Goal: Task Accomplishment & Management: Use online tool/utility

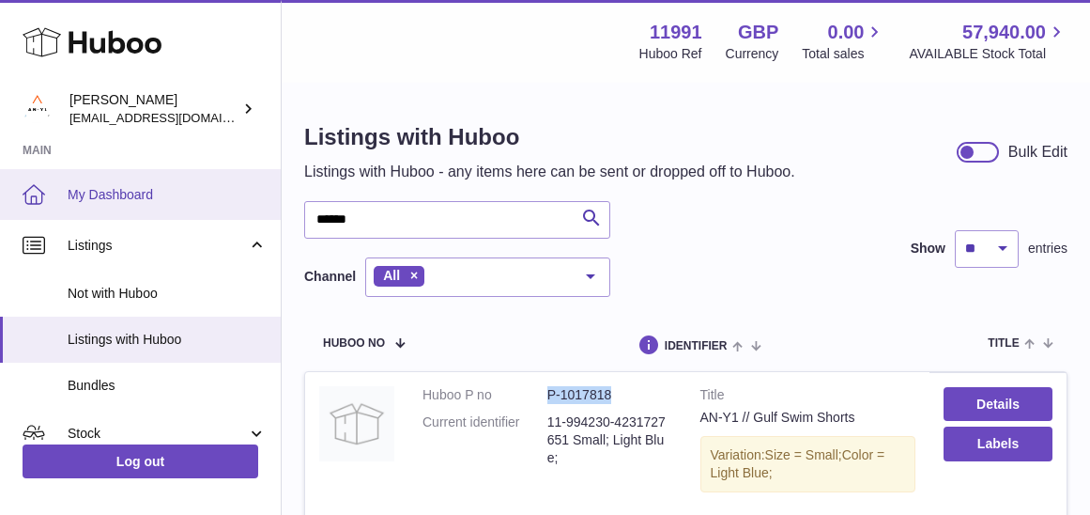
click at [111, 194] on span "My Dashboard" at bounding box center [167, 195] width 199 height 18
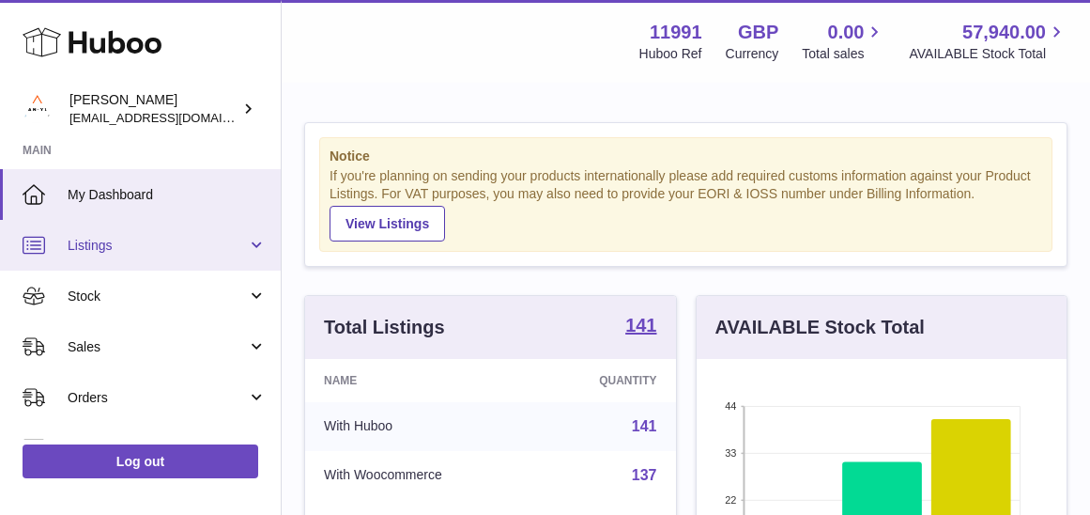
scroll to position [293, 370]
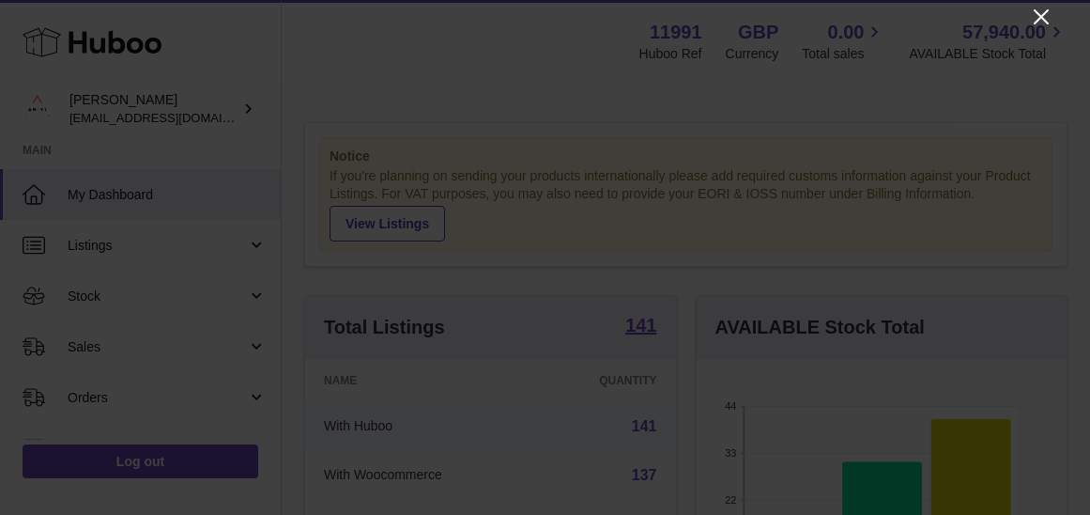
click at [1040, 19] on icon "Close" at bounding box center [1041, 16] width 15 height 15
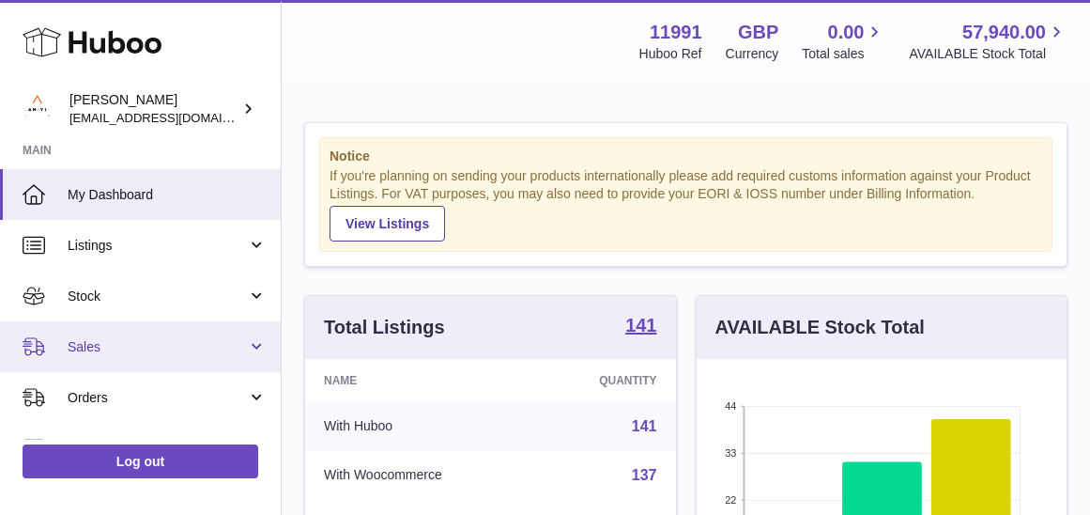
click at [100, 350] on span "Sales" at bounding box center [157, 347] width 179 height 18
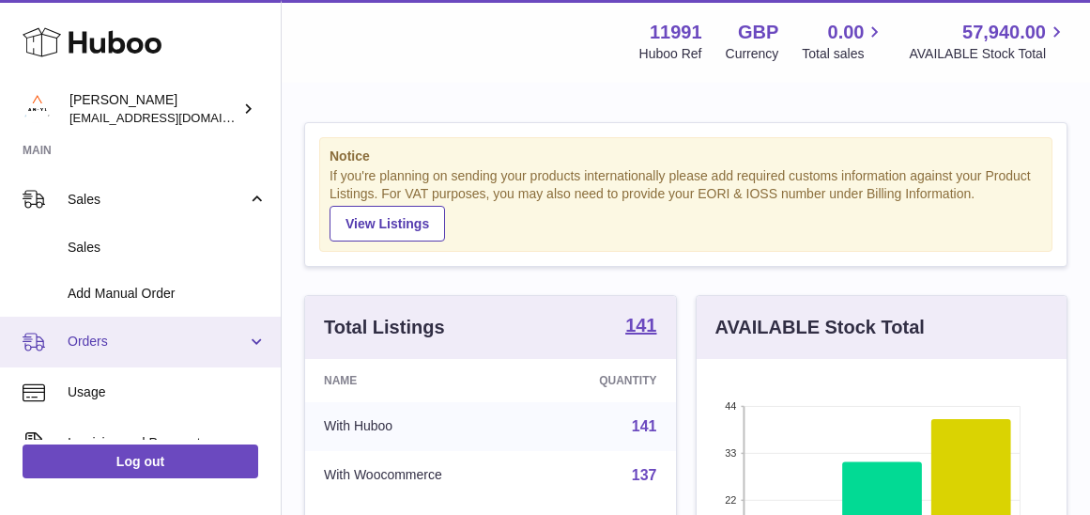
scroll to position [161, 0]
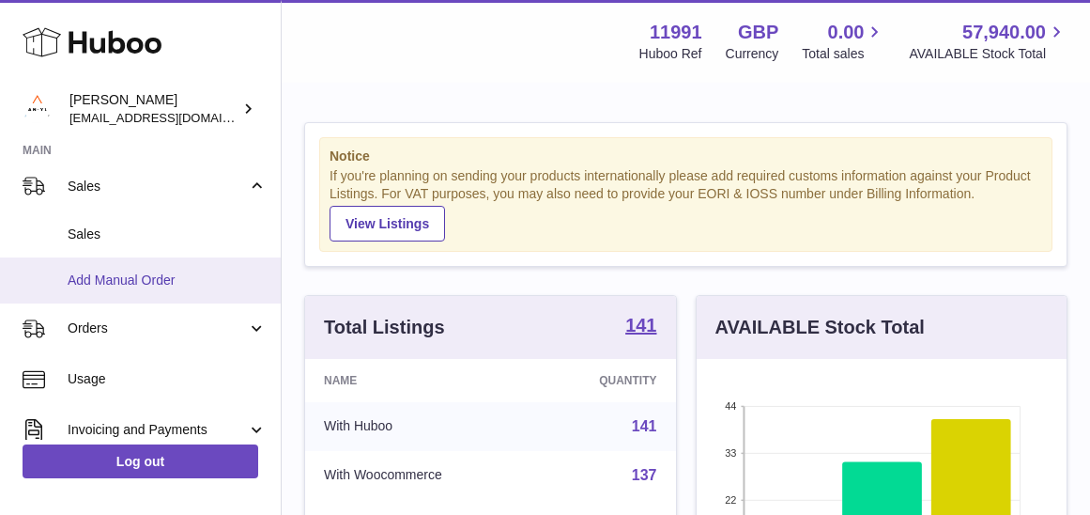
click at [132, 272] on span "Add Manual Order" at bounding box center [167, 280] width 199 height 18
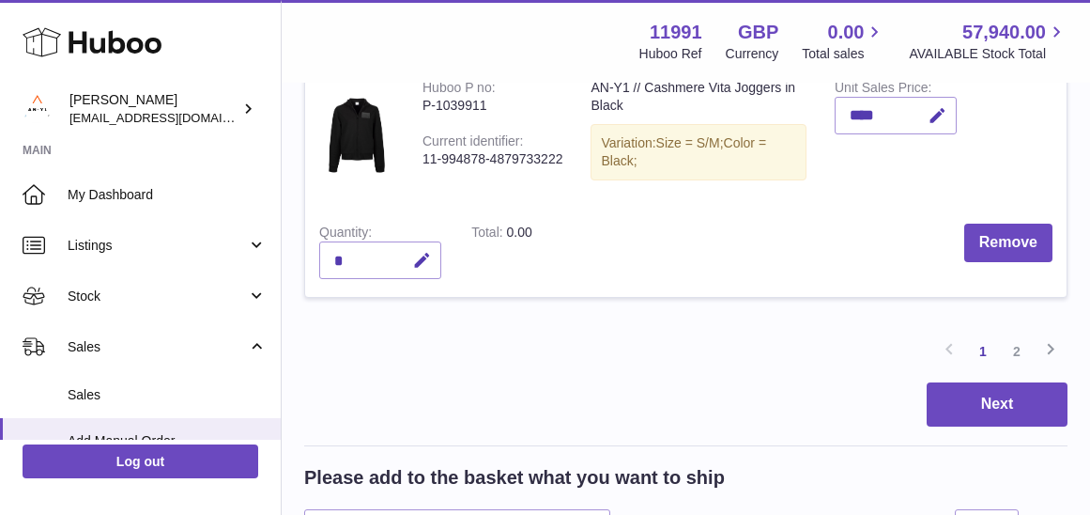
scroll to position [2373, 0]
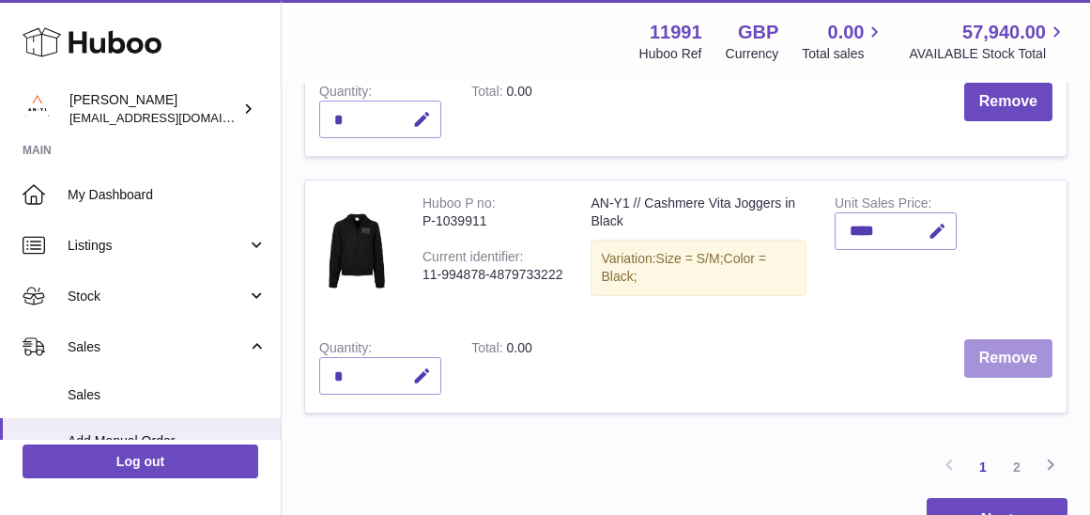
click at [1021, 339] on button "Remove" at bounding box center [1009, 358] width 88 height 39
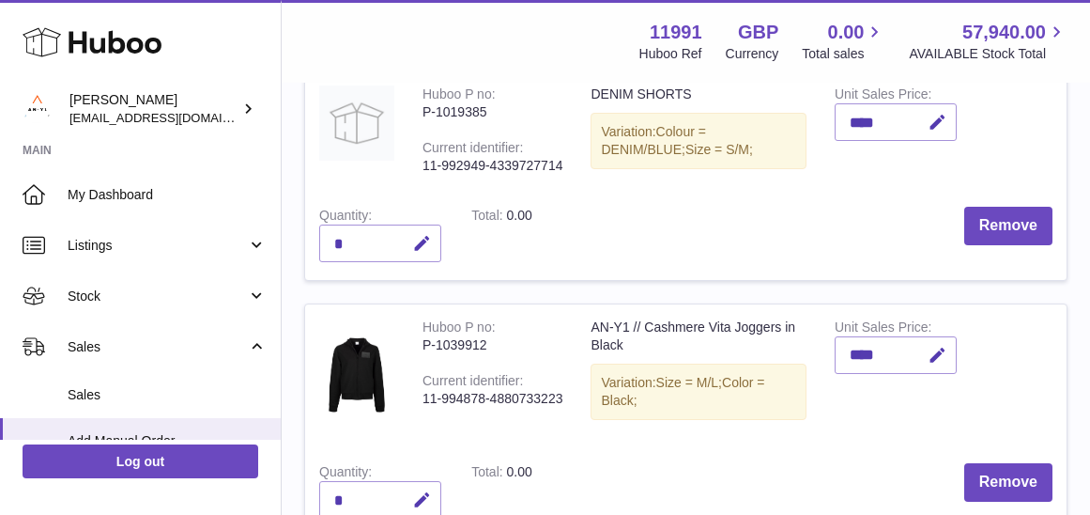
scroll to position [2239, 0]
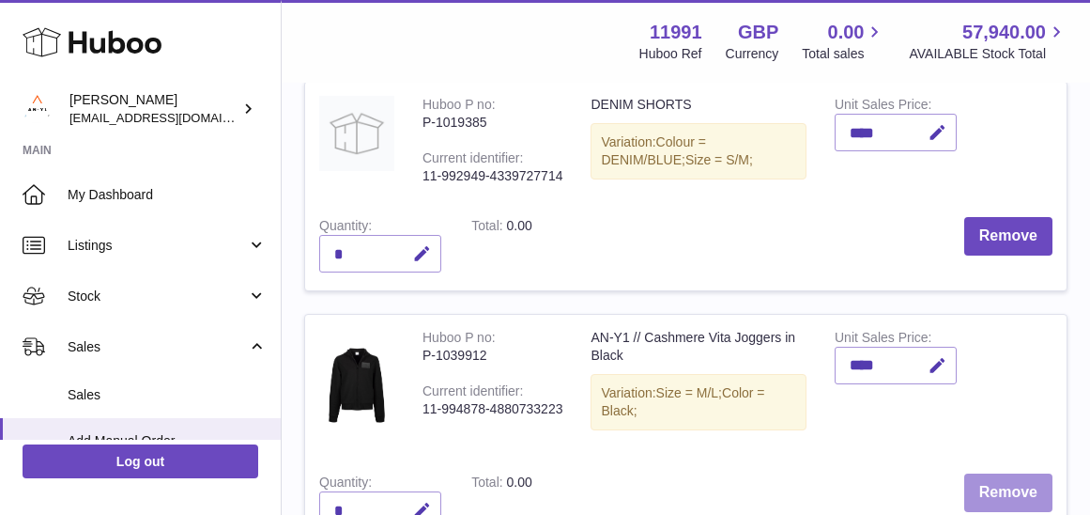
click at [993, 473] on button "Remove" at bounding box center [1009, 492] width 88 height 39
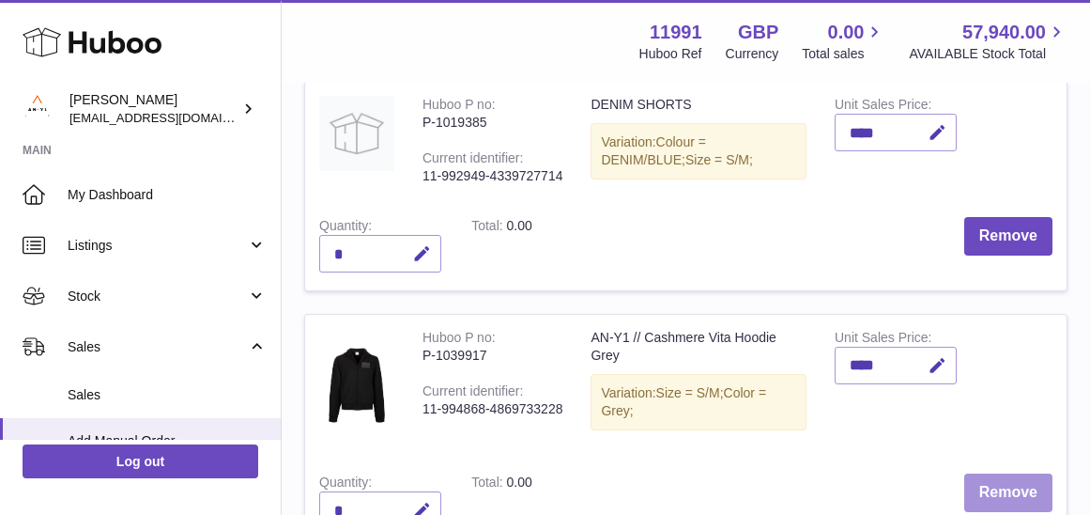
click at [994, 473] on button "Remove" at bounding box center [1009, 492] width 88 height 39
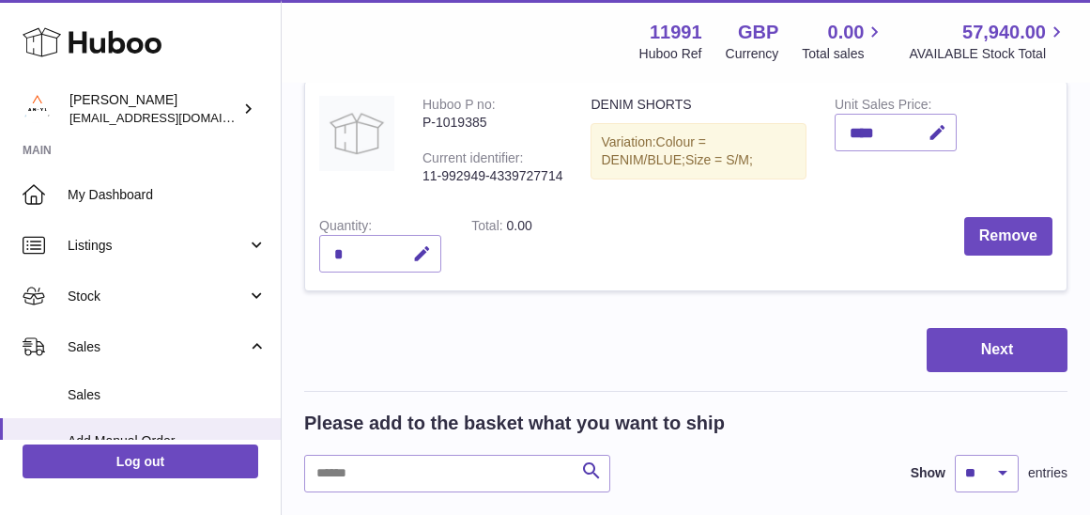
click at [1022, 203] on td "Remove" at bounding box center [807, 246] width 520 height 87
click at [1019, 226] on button "Remove" at bounding box center [1009, 236] width 88 height 39
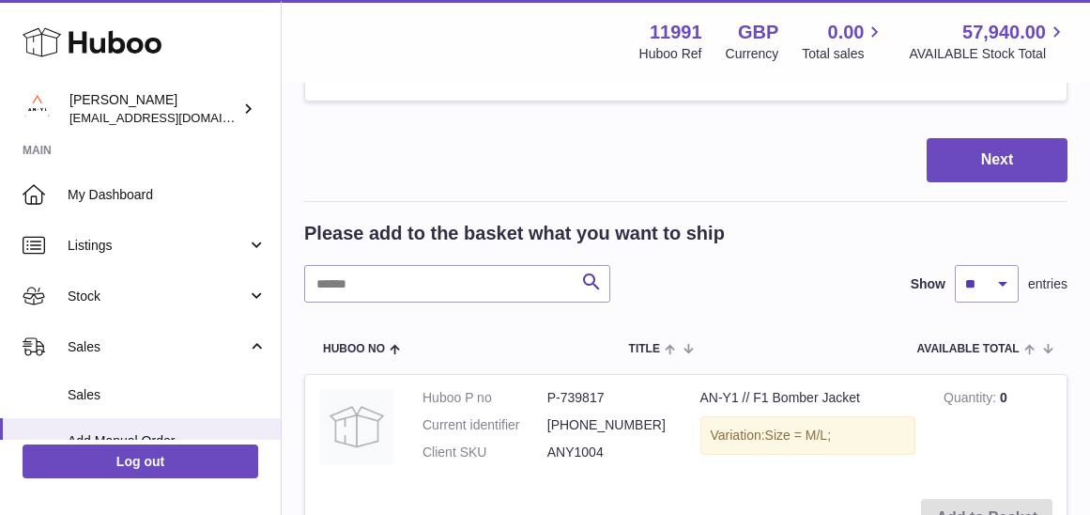
scroll to position [2170, 0]
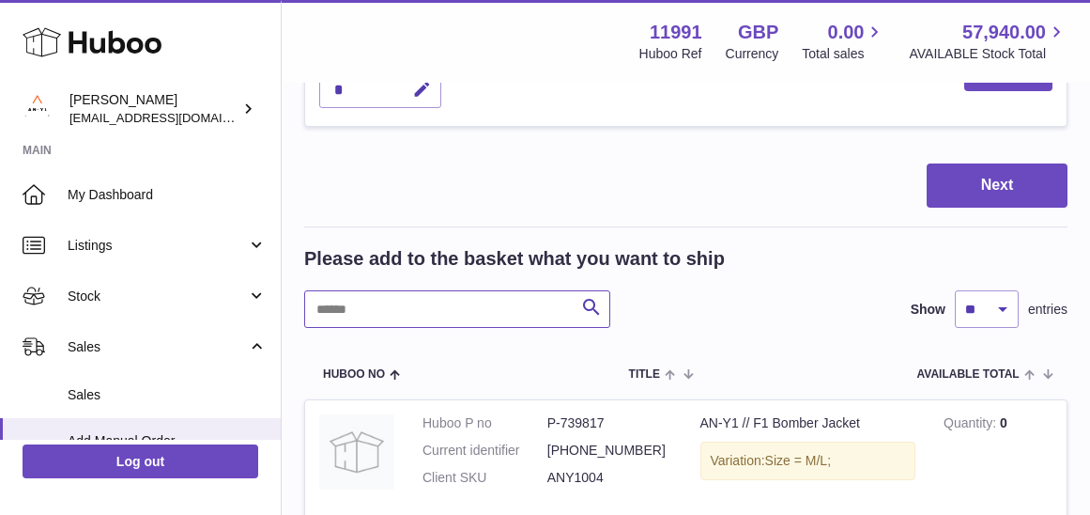
click at [368, 290] on input "text" at bounding box center [457, 309] width 306 height 38
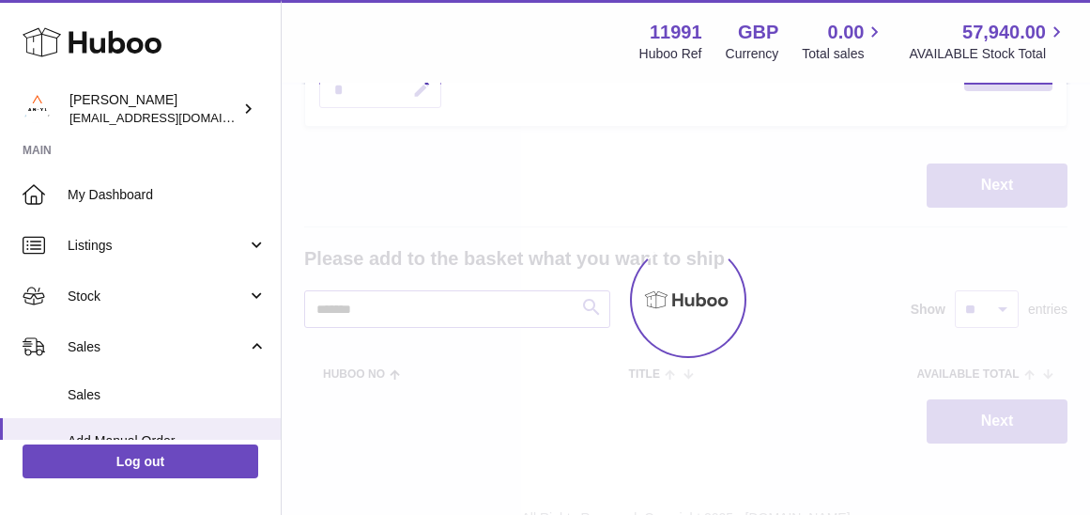
type input "********"
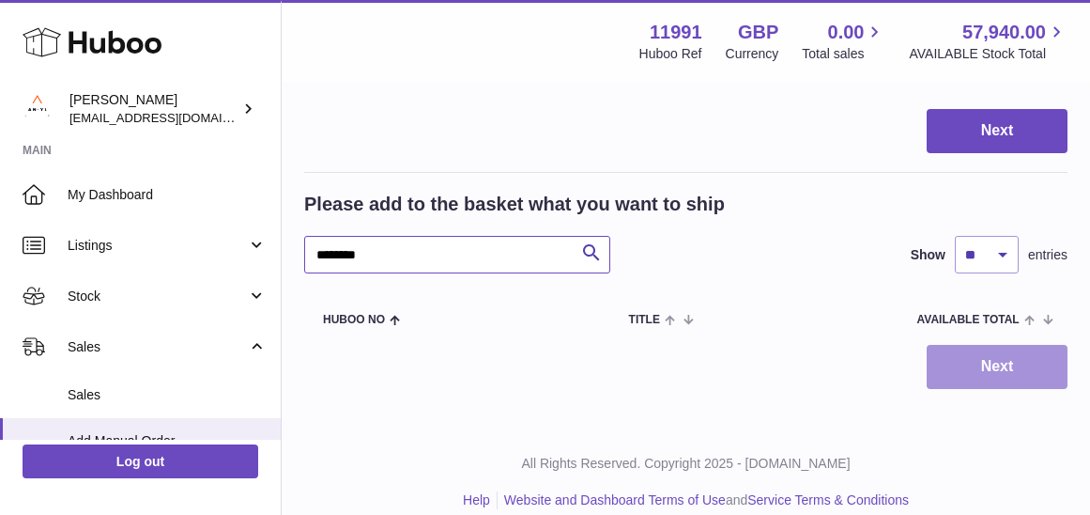
scroll to position [2224, 0]
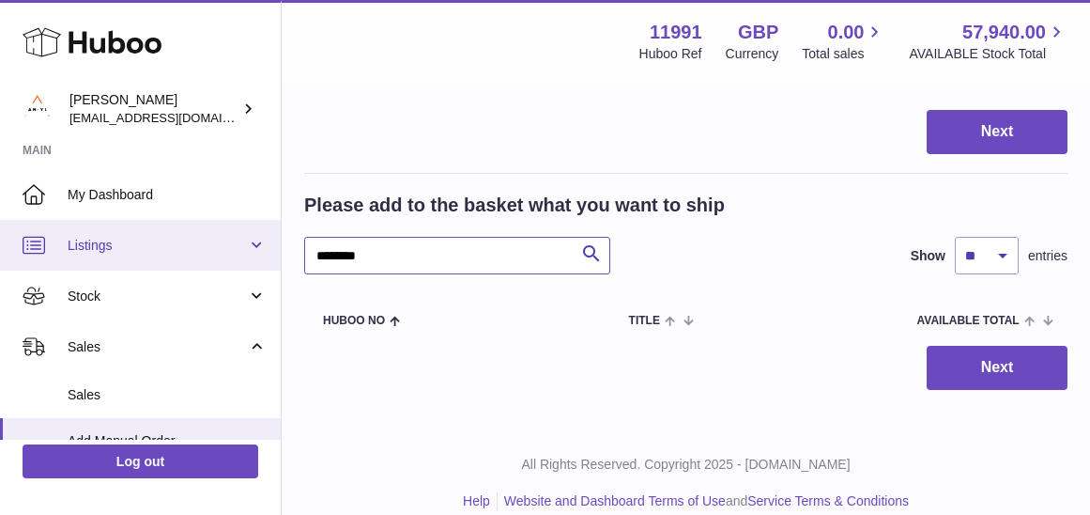
drag, startPoint x: 429, startPoint y: 224, endPoint x: 275, endPoint y: 222, distance: 154.0
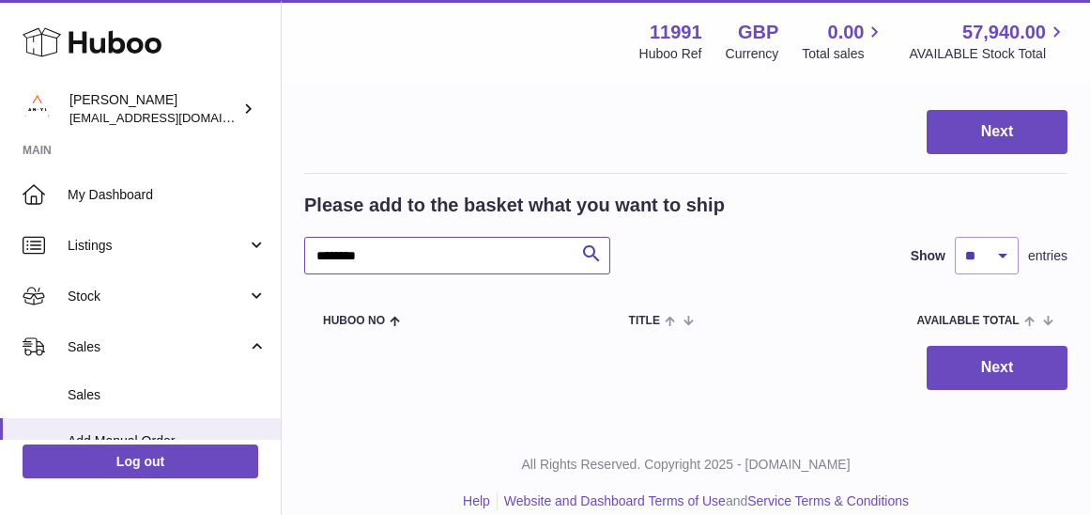
drag, startPoint x: 395, startPoint y: 234, endPoint x: 300, endPoint y: 228, distance: 96.0
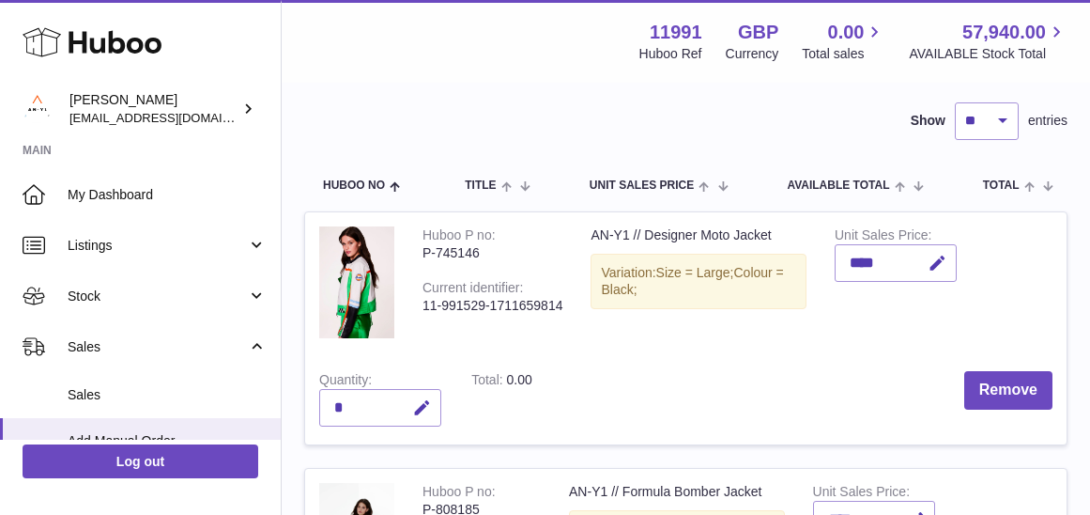
scroll to position [345, 0]
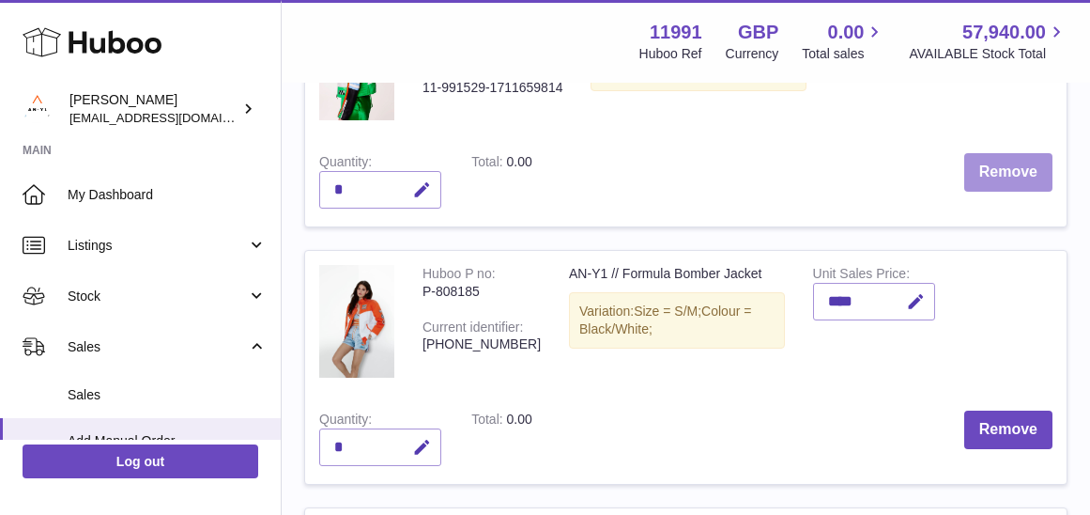
click at [1000, 182] on button "Remove" at bounding box center [1009, 172] width 88 height 39
click at [1000, 181] on button "Remove" at bounding box center [1009, 172] width 88 height 39
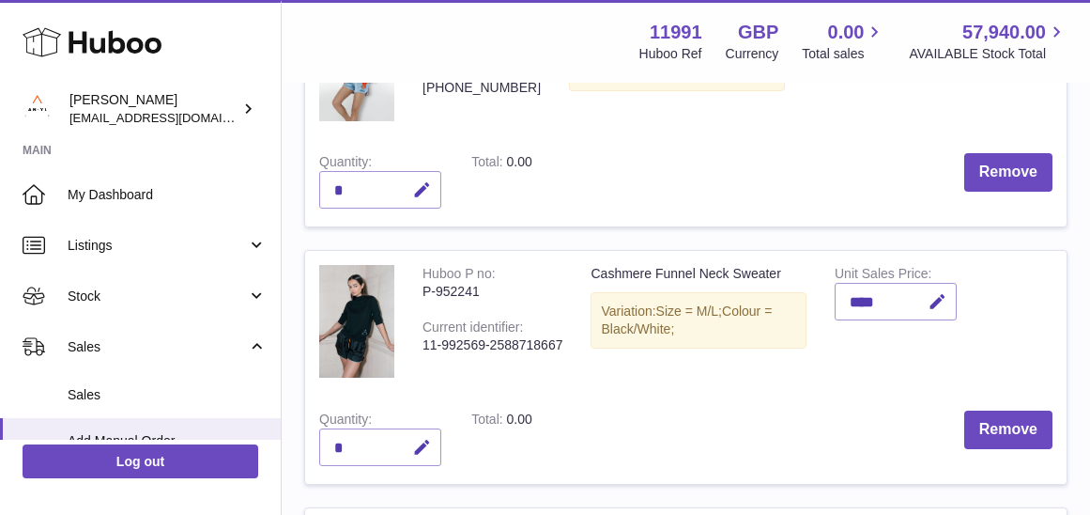
click at [1000, 181] on button "Remove" at bounding box center [1009, 172] width 88 height 39
click at [1000, 181] on button "Remove" at bounding box center [1009, 173] width 88 height 39
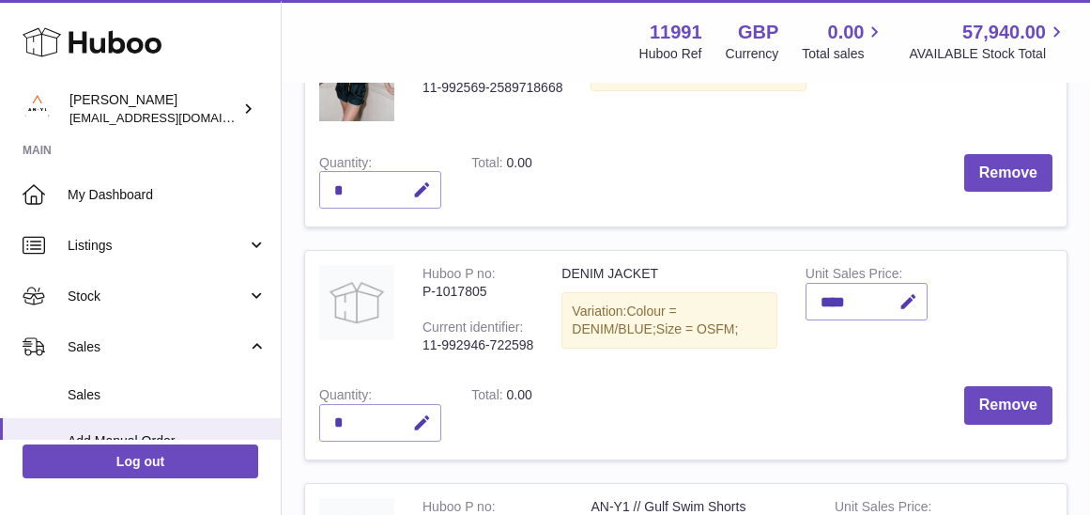
click at [1000, 181] on button "Remove" at bounding box center [1009, 173] width 88 height 39
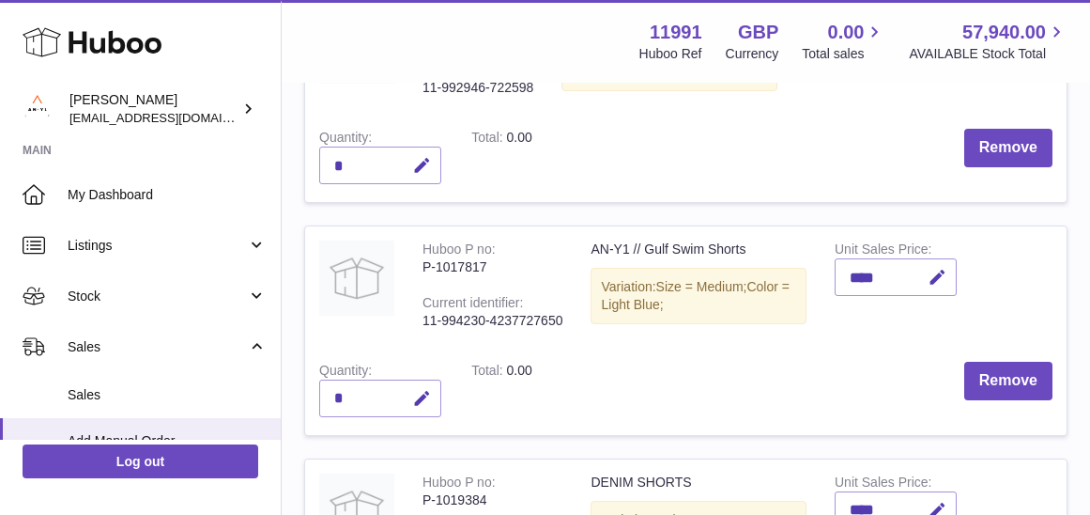
click at [1000, 181] on td "Remove" at bounding box center [807, 158] width 520 height 87
click at [1006, 168] on td "Remove" at bounding box center [807, 158] width 520 height 87
click at [1001, 148] on button "Remove" at bounding box center [1009, 148] width 88 height 39
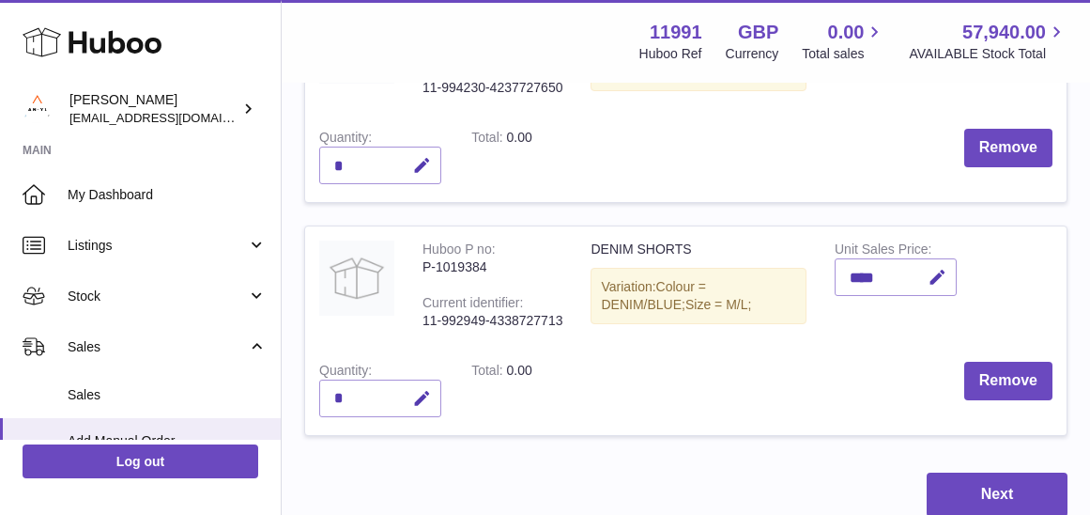
click at [1001, 148] on button "Remove" at bounding box center [1009, 148] width 88 height 39
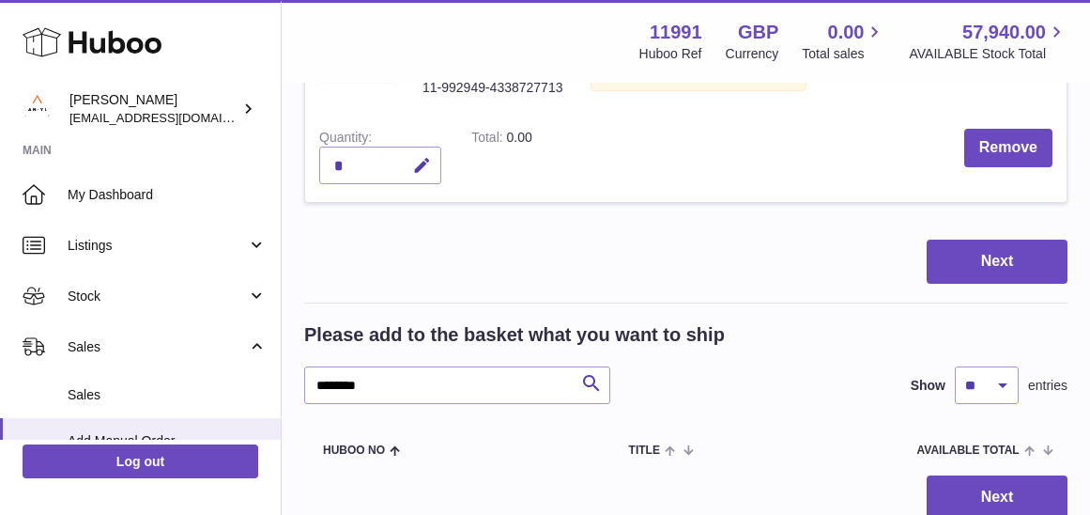
click at [134, 49] on icon at bounding box center [92, 42] width 139 height 38
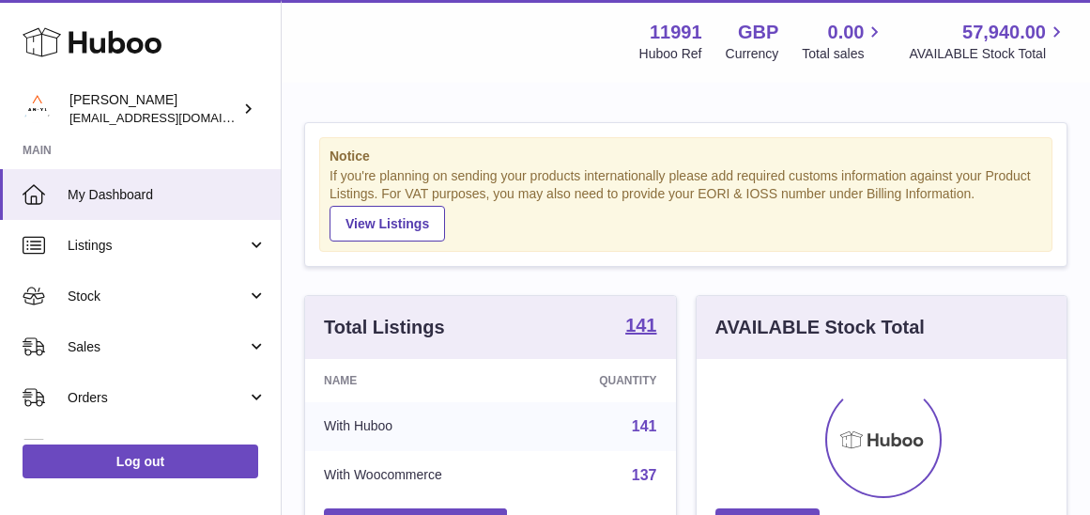
scroll to position [293, 370]
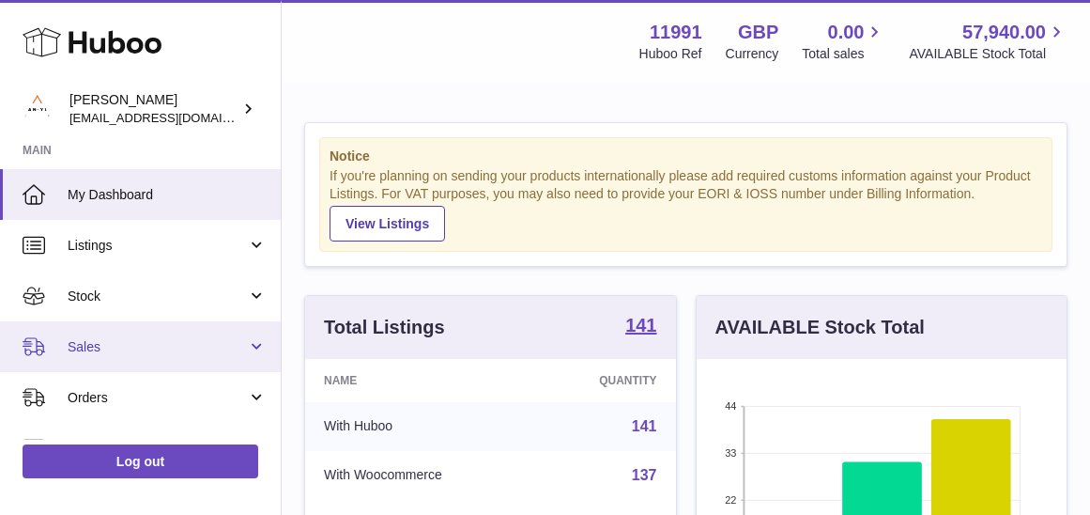
click at [104, 347] on span "Sales" at bounding box center [157, 347] width 179 height 18
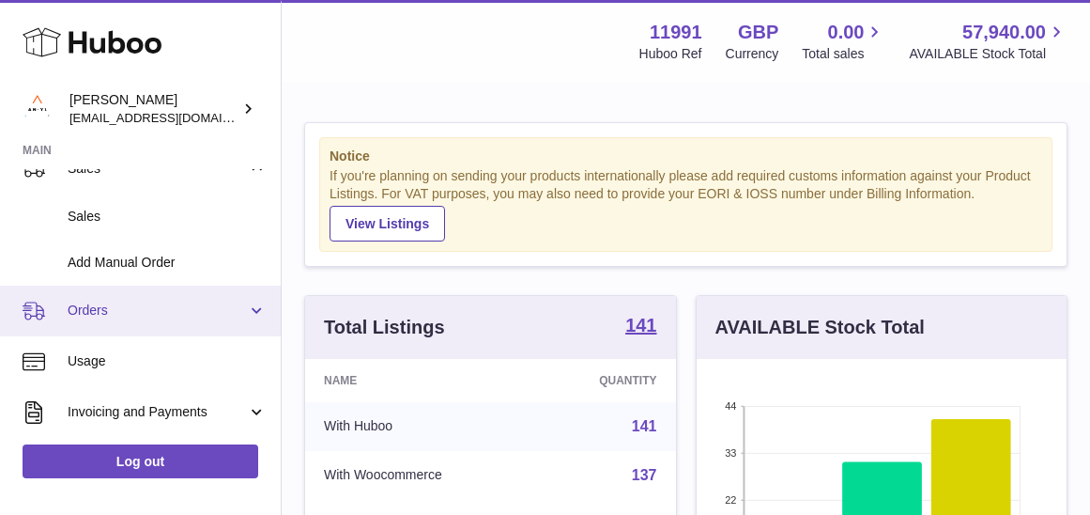
scroll to position [191, 0]
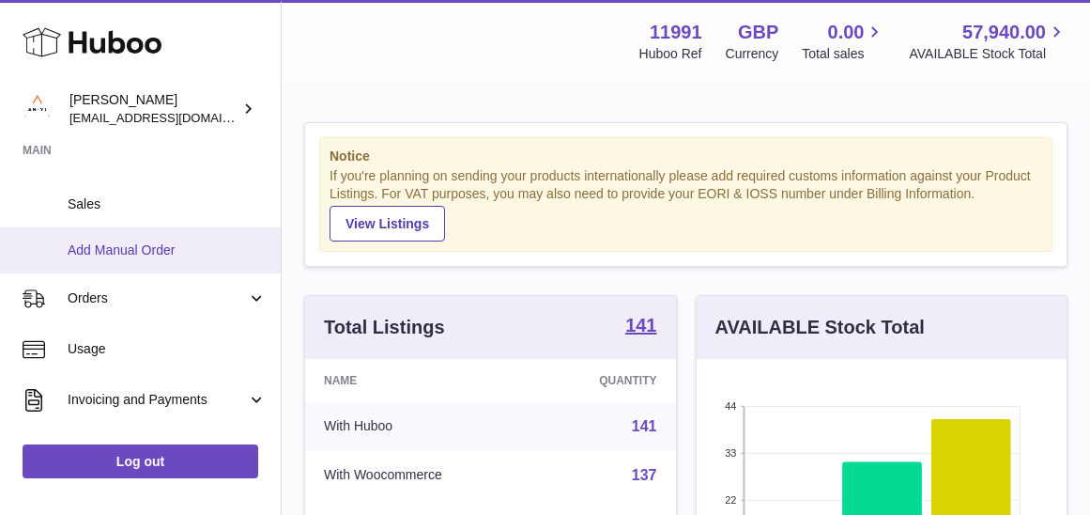
click at [122, 249] on span "Add Manual Order" at bounding box center [167, 250] width 199 height 18
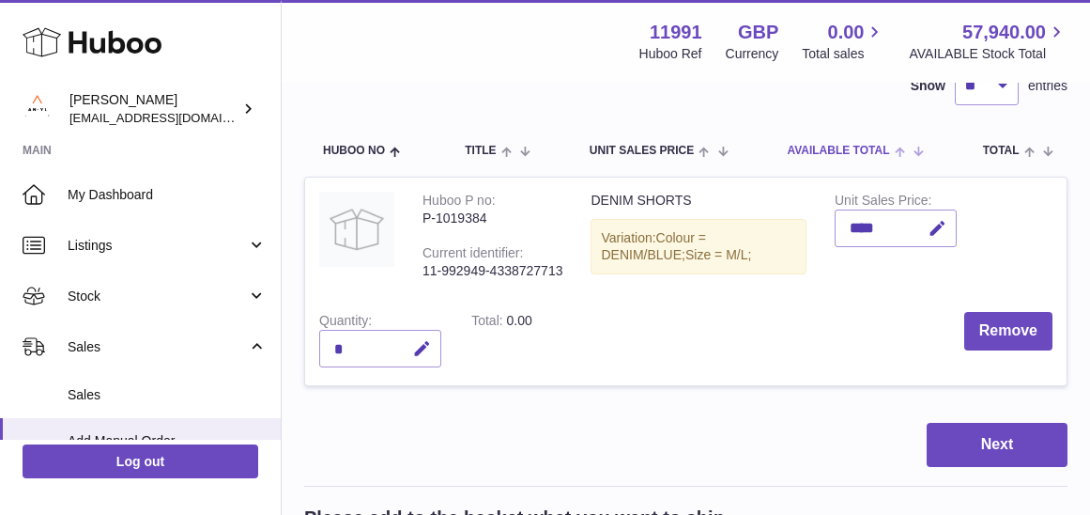
scroll to position [434, 0]
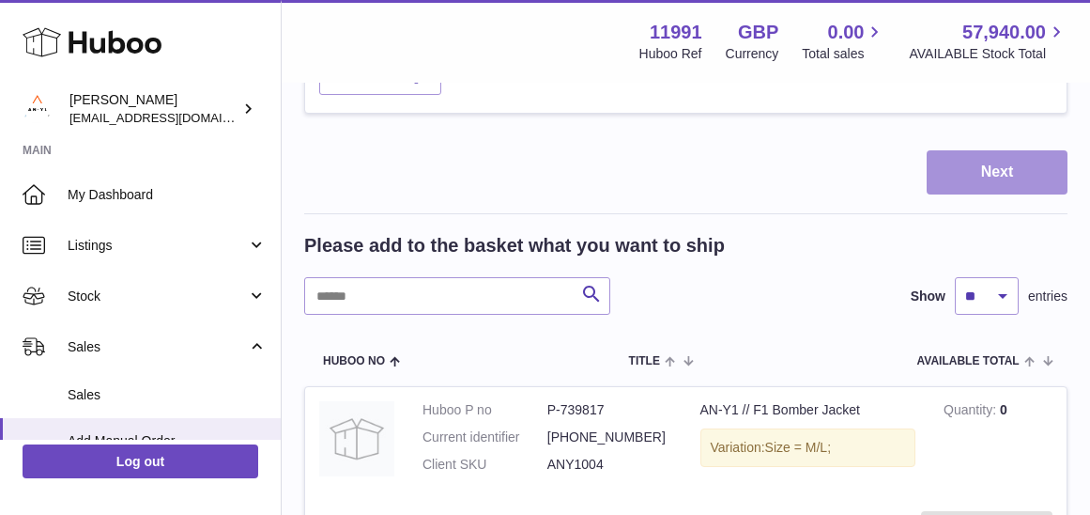
click at [984, 169] on button "Next" at bounding box center [997, 172] width 141 height 44
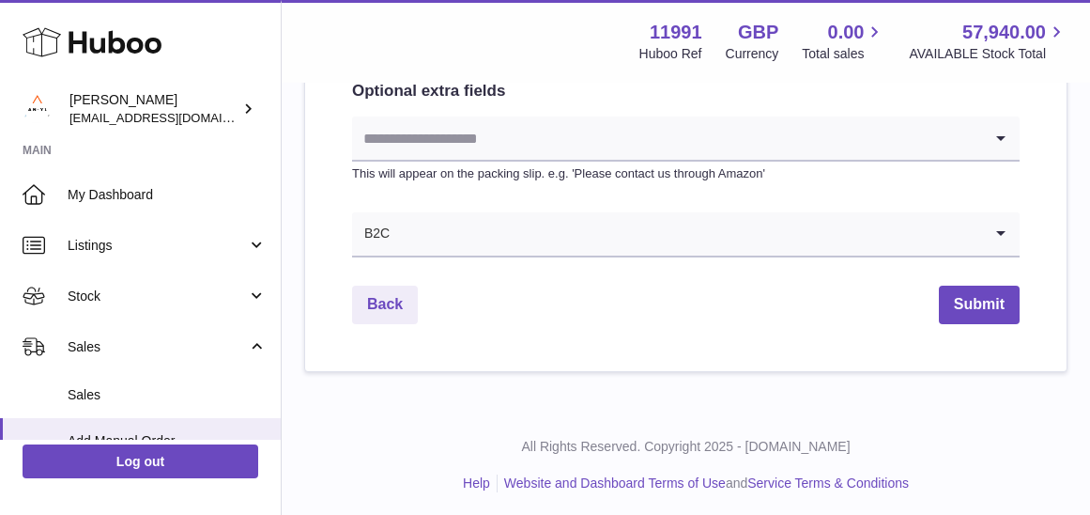
scroll to position [1120, 0]
click at [394, 304] on link "Back" at bounding box center [385, 305] width 66 height 39
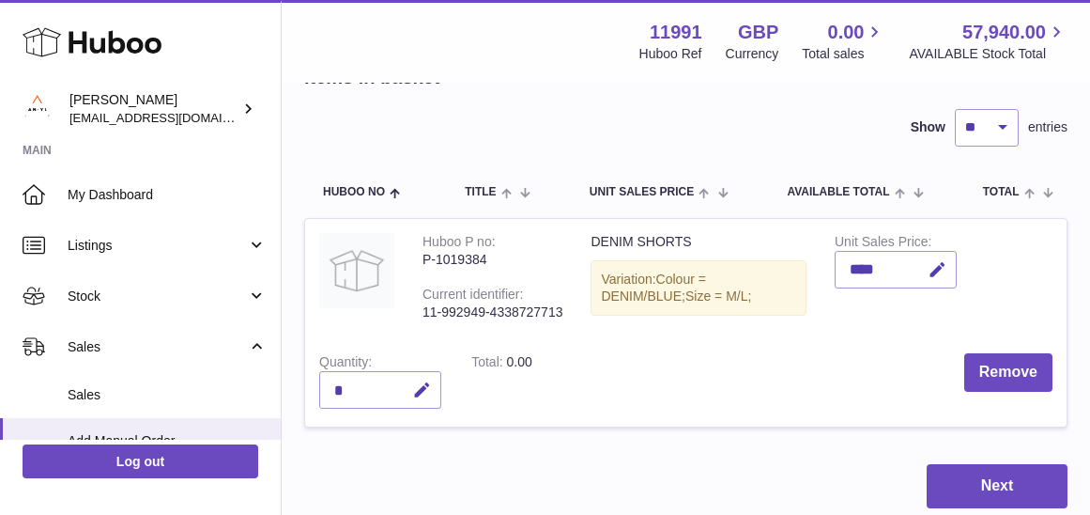
scroll to position [150, 0]
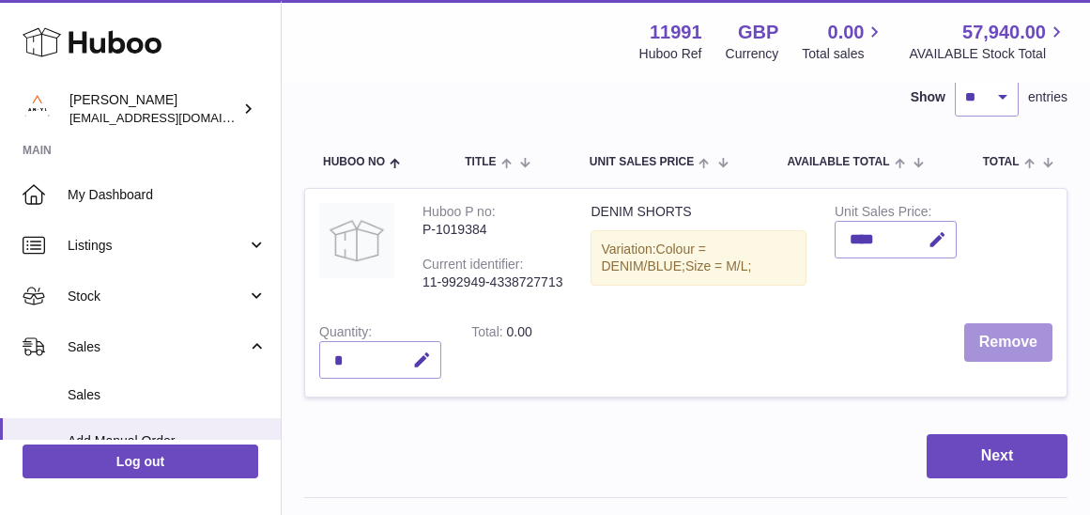
click at [1023, 337] on button "Remove" at bounding box center [1009, 342] width 88 height 39
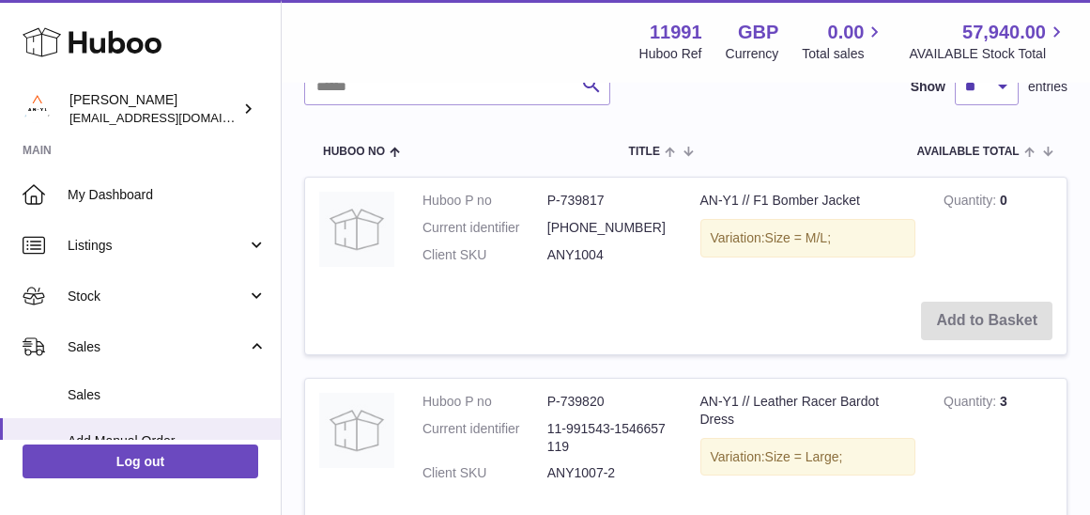
scroll to position [276, 0]
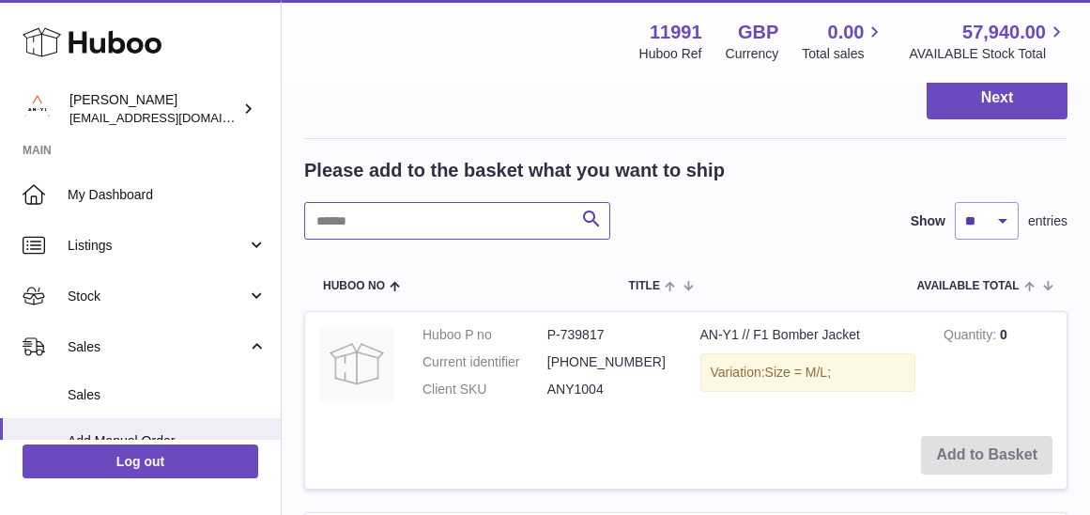
click at [410, 214] on input "text" at bounding box center [457, 221] width 306 height 38
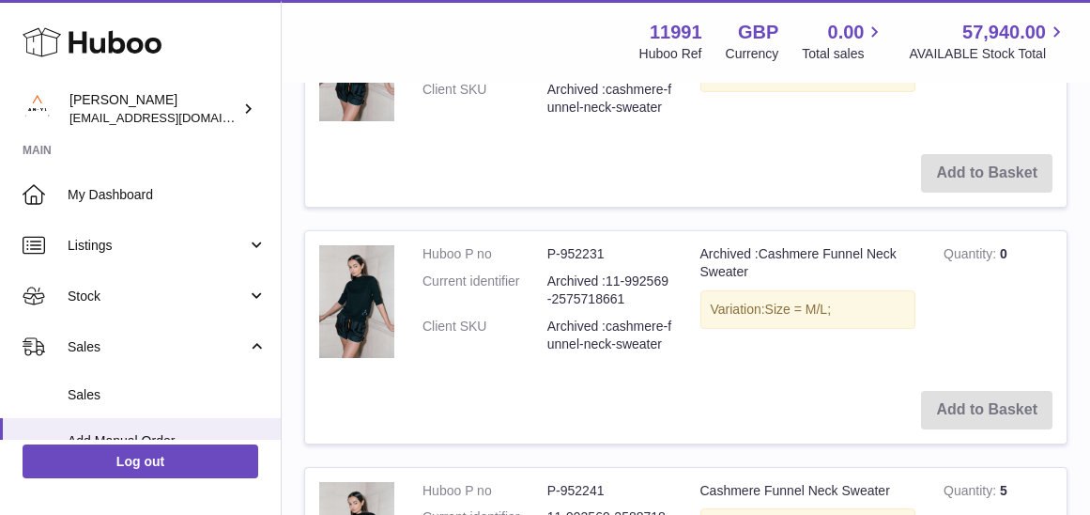
scroll to position [349, 0]
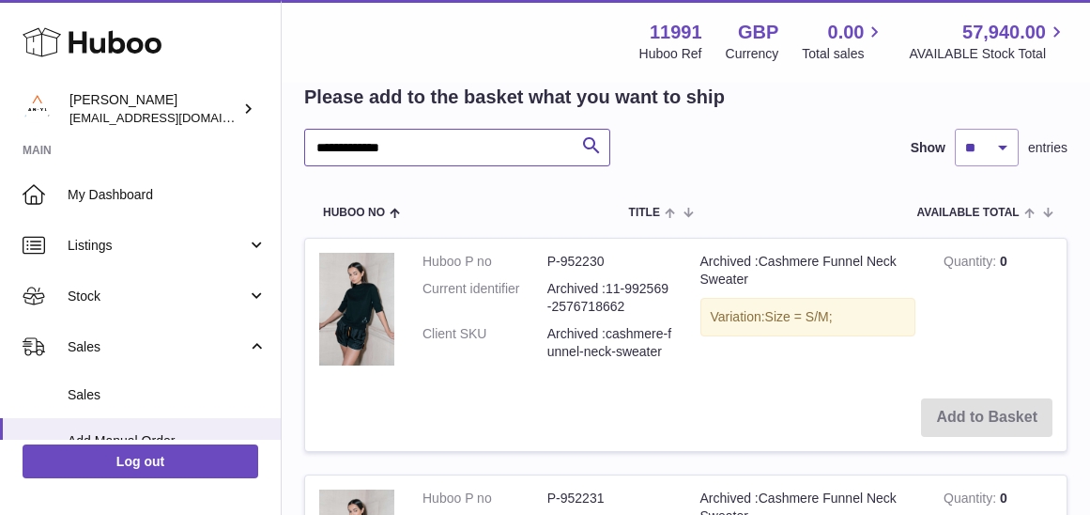
drag, startPoint x: 443, startPoint y: 148, endPoint x: 279, endPoint y: 148, distance: 164.4
paste input "text"
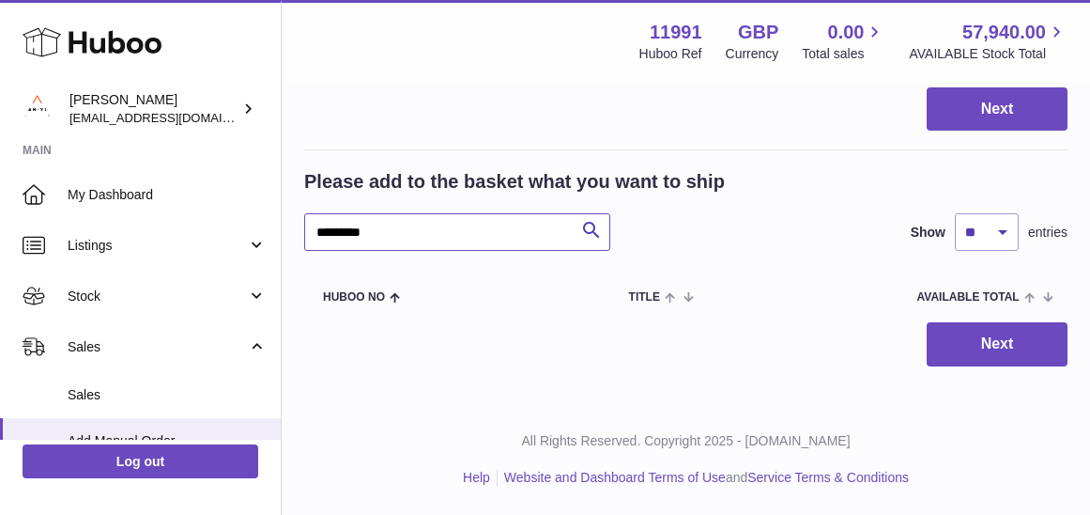
scroll to position [259, 0]
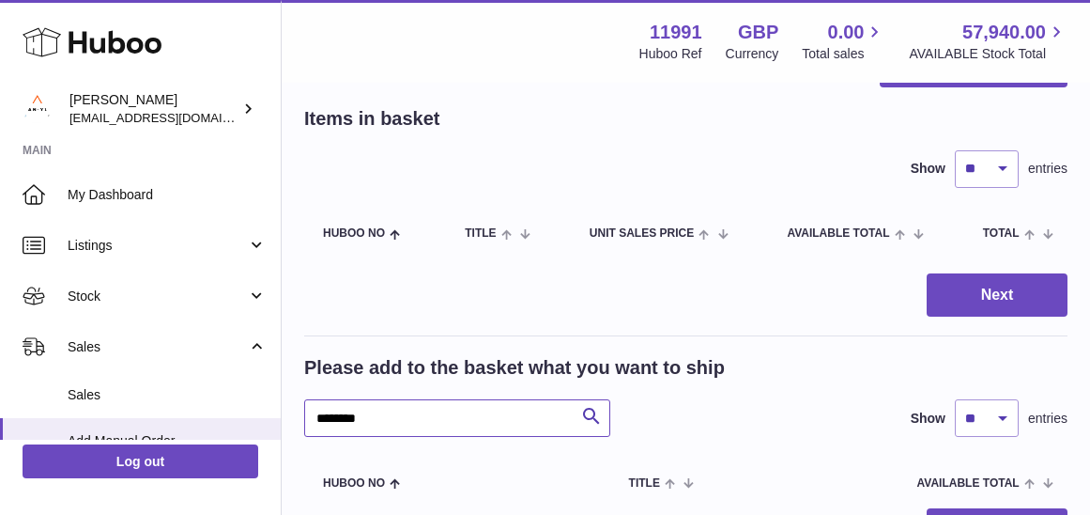
scroll to position [242, 0]
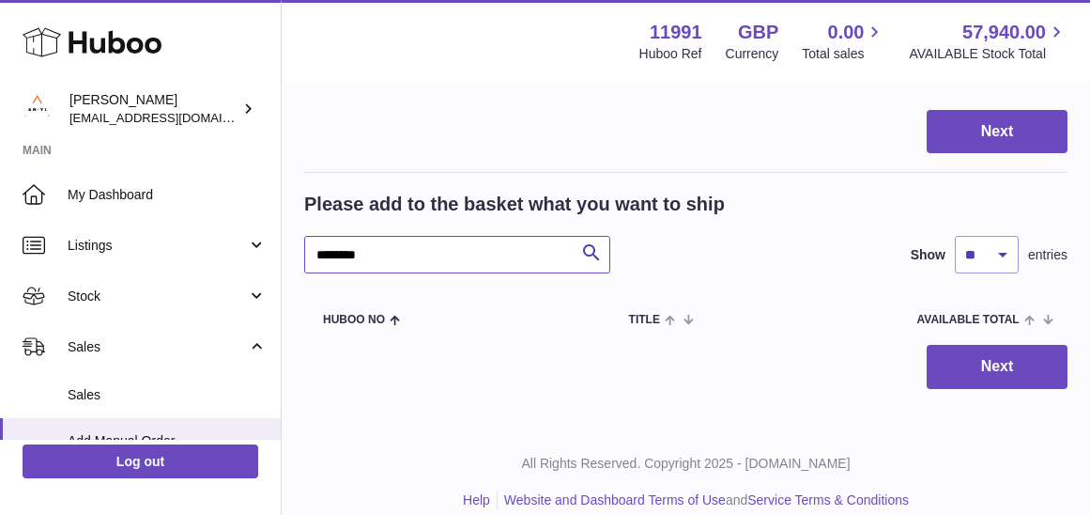
click at [328, 253] on input "********" at bounding box center [457, 255] width 306 height 38
type input "******"
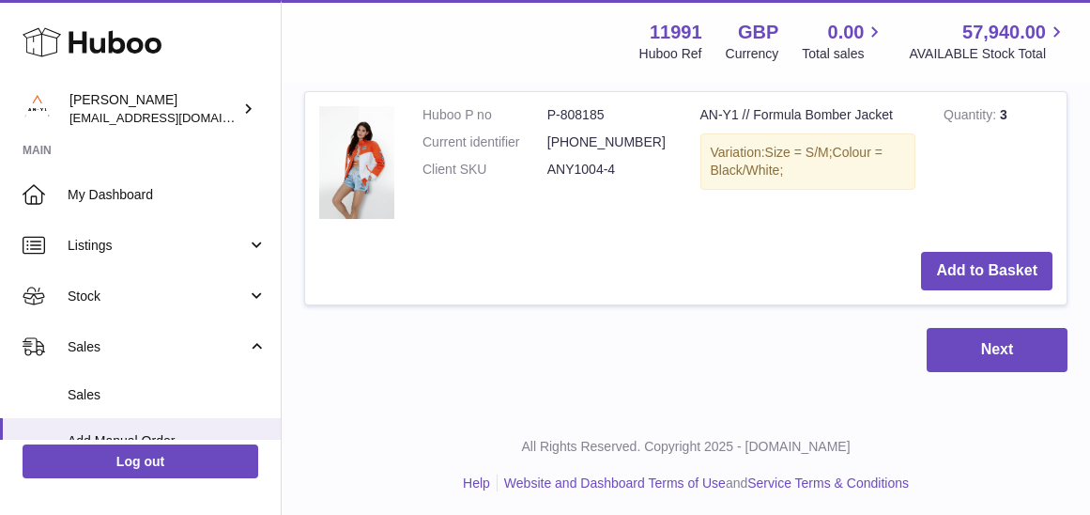
scroll to position [494, 0]
